Goal: Check status

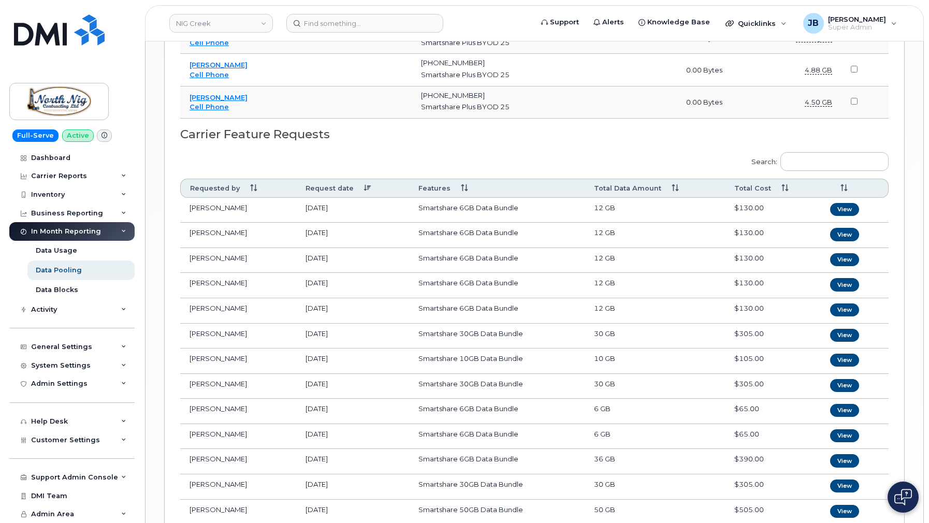
scroll to position [565, 0]
